Goal: Transaction & Acquisition: Purchase product/service

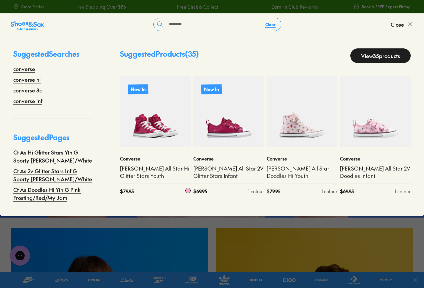
type input "********"
click at [159, 132] on img at bounding box center [155, 111] width 71 height 71
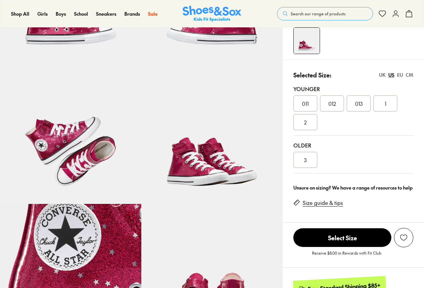
select select "*"
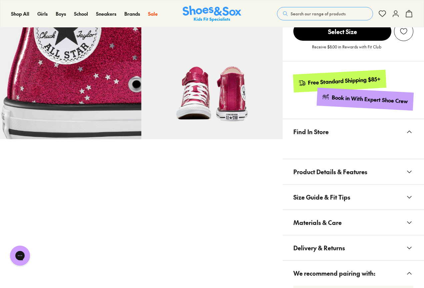
scroll to position [367, 0]
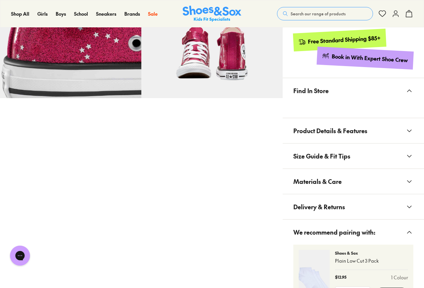
click at [328, 171] on span "Materials & Care" at bounding box center [317, 181] width 48 height 20
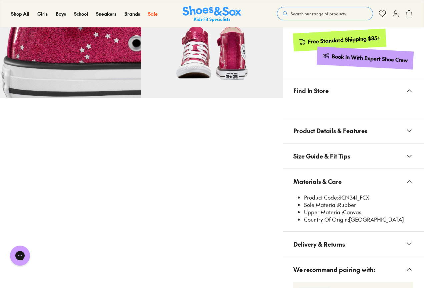
drag, startPoint x: 369, startPoint y: 185, endPoint x: 339, endPoint y: 185, distance: 30.3
click at [339, 194] on li "Product Code: SCN341_FCX" at bounding box center [358, 197] width 109 height 7
copy li "SCN341_FCX"
click at [366, 194] on li "Product Code: SCN341_FCX" at bounding box center [358, 197] width 109 height 7
click at [359, 194] on li "Product Code: SCN341_FCX" at bounding box center [358, 197] width 109 height 7
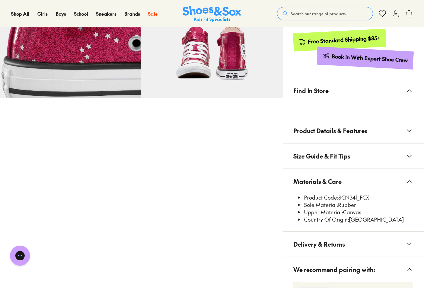
click at [324, 14] on span "Search our range of products" at bounding box center [318, 14] width 55 height 6
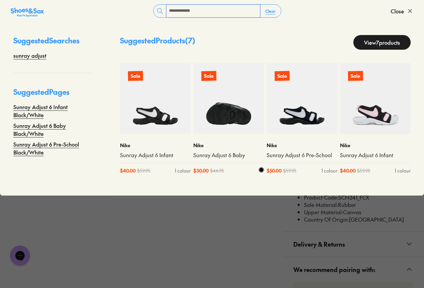
type input "**********"
click at [238, 120] on img at bounding box center [228, 98] width 71 height 71
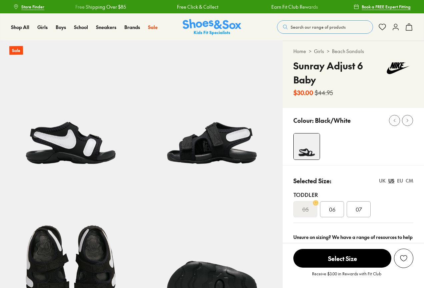
select select "*"
click at [356, 210] on span "07" at bounding box center [359, 209] width 6 height 8
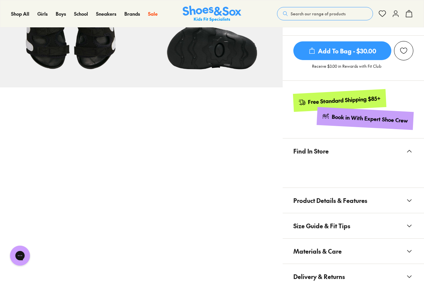
scroll to position [267, 0]
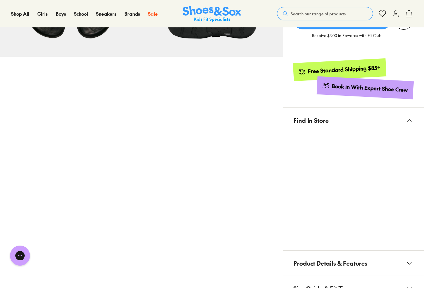
click at [408, 122] on icon at bounding box center [410, 120] width 8 height 8
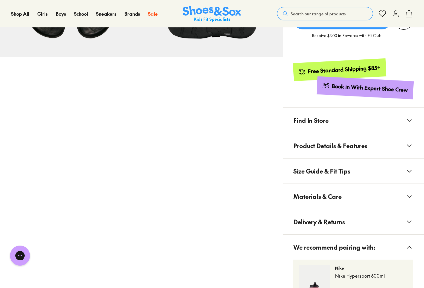
click at [350, 123] on button "Find In Store" at bounding box center [353, 120] width 141 height 25
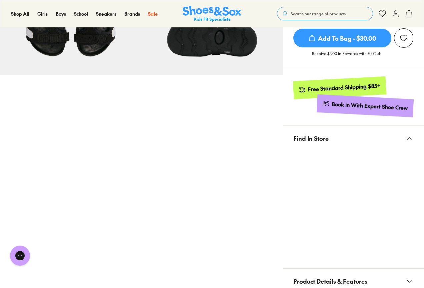
scroll to position [300, 0]
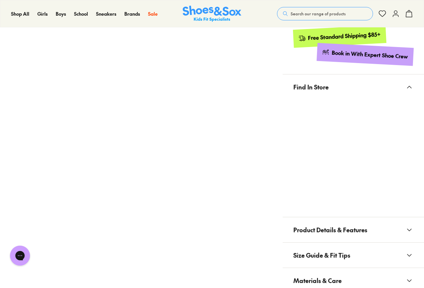
click at [357, 88] on button "Find In Store" at bounding box center [353, 86] width 141 height 25
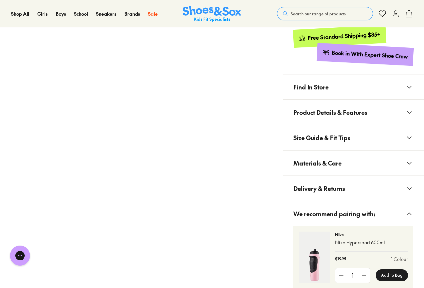
click at [323, 166] on span "Materials & Care" at bounding box center [317, 163] width 48 height 20
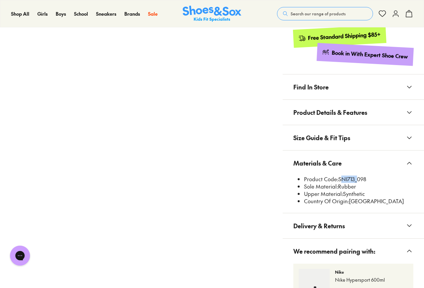
drag, startPoint x: 355, startPoint y: 180, endPoint x: 339, endPoint y: 180, distance: 16.4
click at [339, 180] on li "Product Code: SNI713_098" at bounding box center [358, 178] width 109 height 7
copy li "SNI713"
